Goal: Task Accomplishment & Management: Use online tool/utility

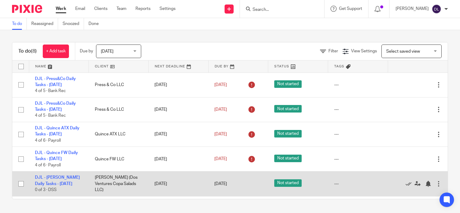
click at [436, 185] on div at bounding box center [439, 184] width 6 height 6
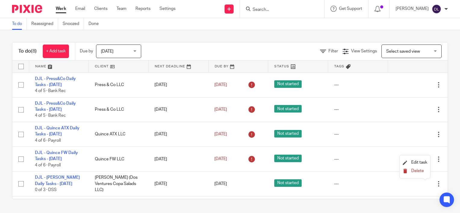
click at [420, 171] on span "Delete" at bounding box center [417, 171] width 13 height 4
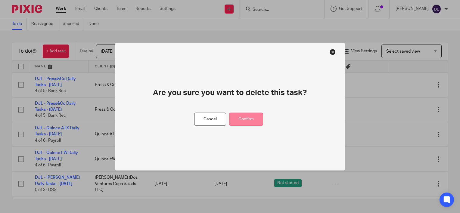
click at [244, 118] on button "Confirm" at bounding box center [246, 119] width 34 height 13
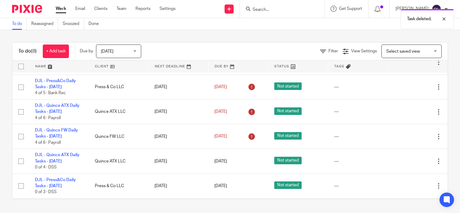
scroll to position [47, 0]
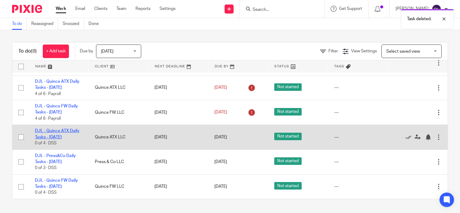
click at [57, 132] on link "DJL - Quince ATX Daily Tasks - [DATE]" at bounding box center [57, 134] width 45 height 10
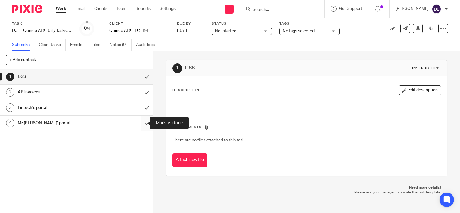
click at [137, 124] on input "submit" at bounding box center [76, 123] width 153 height 15
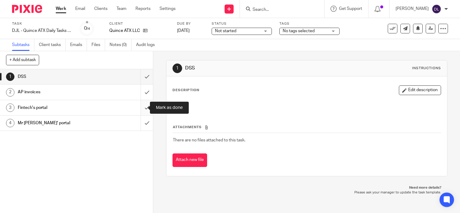
drag, startPoint x: 138, startPoint y: 105, endPoint x: 140, endPoint y: 101, distance: 3.9
click at [138, 105] on input "submit" at bounding box center [76, 107] width 153 height 15
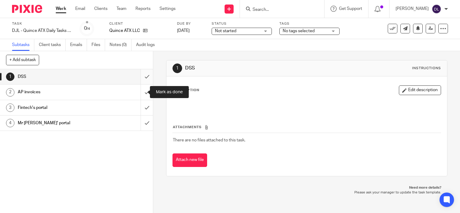
drag, startPoint x: 142, startPoint y: 89, endPoint x: 143, endPoint y: 77, distance: 11.8
click at [142, 87] on input "submit" at bounding box center [76, 92] width 153 height 15
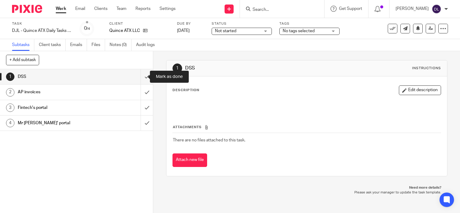
drag, startPoint x: 143, startPoint y: 77, endPoint x: 80, endPoint y: 27, distance: 80.4
click at [143, 77] on input "submit" at bounding box center [76, 76] width 153 height 15
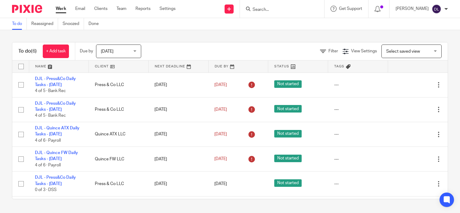
scroll to position [22, 0]
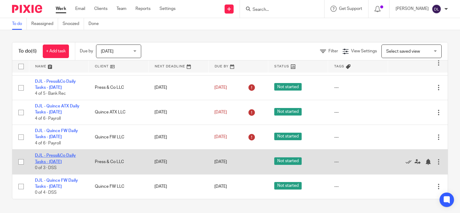
click at [60, 155] on link "DJL - Press&Co Daily Tasks - [DATE]" at bounding box center [55, 159] width 41 height 10
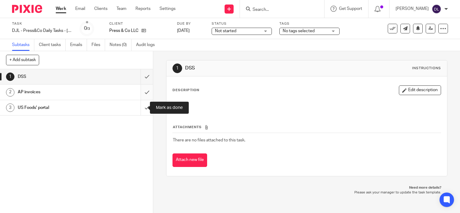
drag, startPoint x: 142, startPoint y: 102, endPoint x: 142, endPoint y: 89, distance: 12.9
click at [142, 102] on input "submit" at bounding box center [76, 107] width 153 height 15
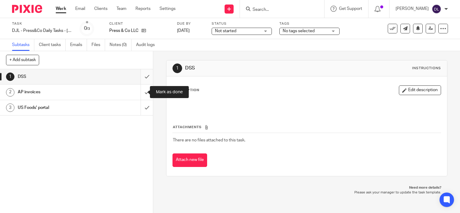
drag, startPoint x: 142, startPoint y: 89, endPoint x: 142, endPoint y: 84, distance: 5.4
click at [142, 89] on input "submit" at bounding box center [76, 92] width 153 height 15
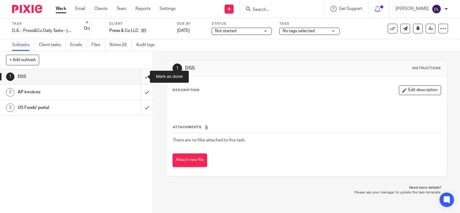
click at [142, 78] on input "submit" at bounding box center [76, 76] width 153 height 15
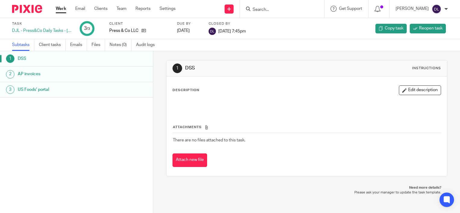
click at [61, 10] on link "Work" at bounding box center [61, 9] width 11 height 6
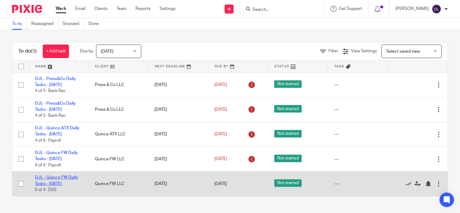
click at [63, 179] on link "DJL - Quince FW Daily Tasks - [DATE]" at bounding box center [56, 180] width 43 height 10
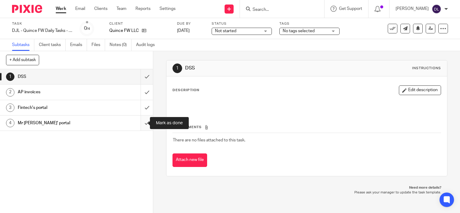
click at [141, 120] on input "submit" at bounding box center [76, 123] width 153 height 15
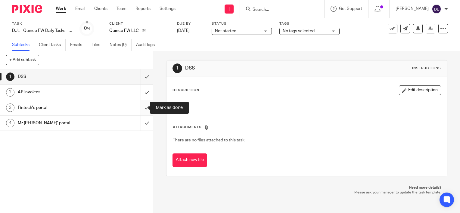
drag, startPoint x: 141, startPoint y: 108, endPoint x: 141, endPoint y: 100, distance: 7.8
click at [141, 107] on input "submit" at bounding box center [76, 107] width 153 height 15
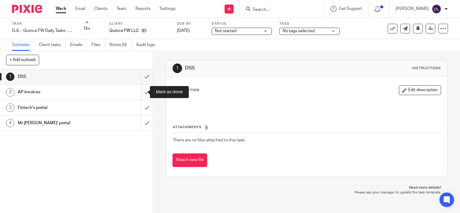
click at [141, 94] on input "submit" at bounding box center [76, 92] width 153 height 15
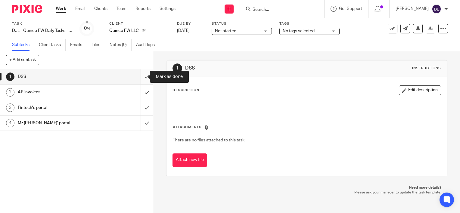
click at [141, 78] on input "submit" at bounding box center [76, 76] width 153 height 15
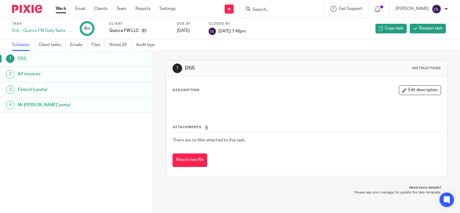
click at [64, 7] on link "Work" at bounding box center [61, 9] width 11 height 6
